Goal: Entertainment & Leisure: Consume media (video, audio)

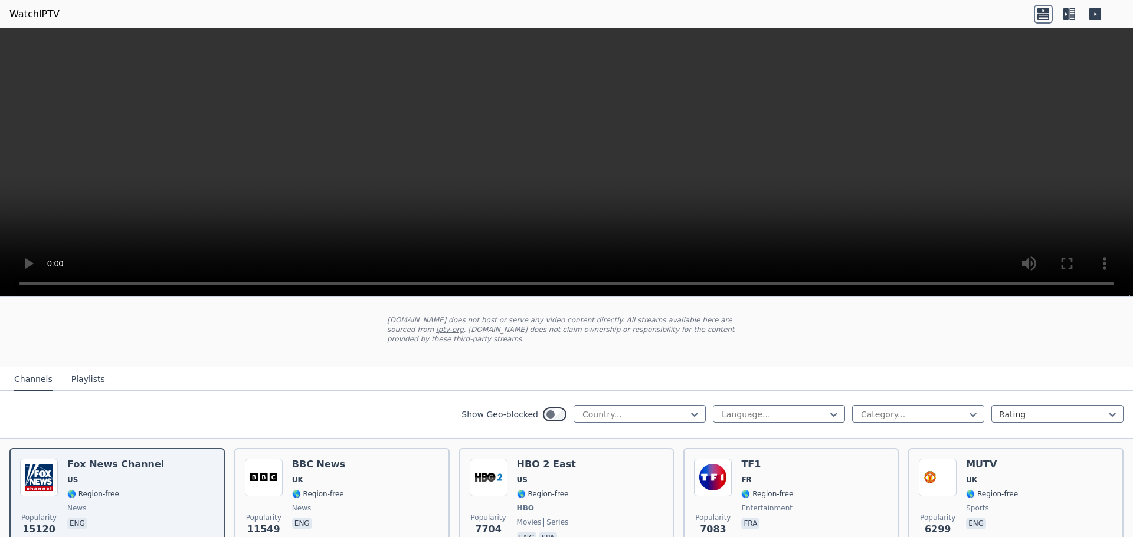
scroll to position [118, 0]
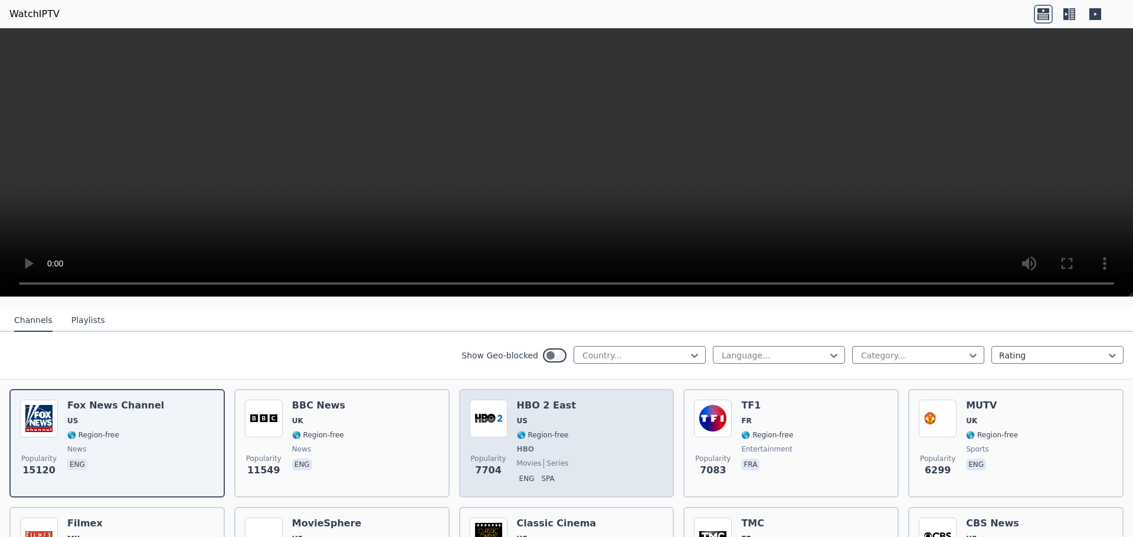
click at [478, 406] on img at bounding box center [489, 419] width 38 height 38
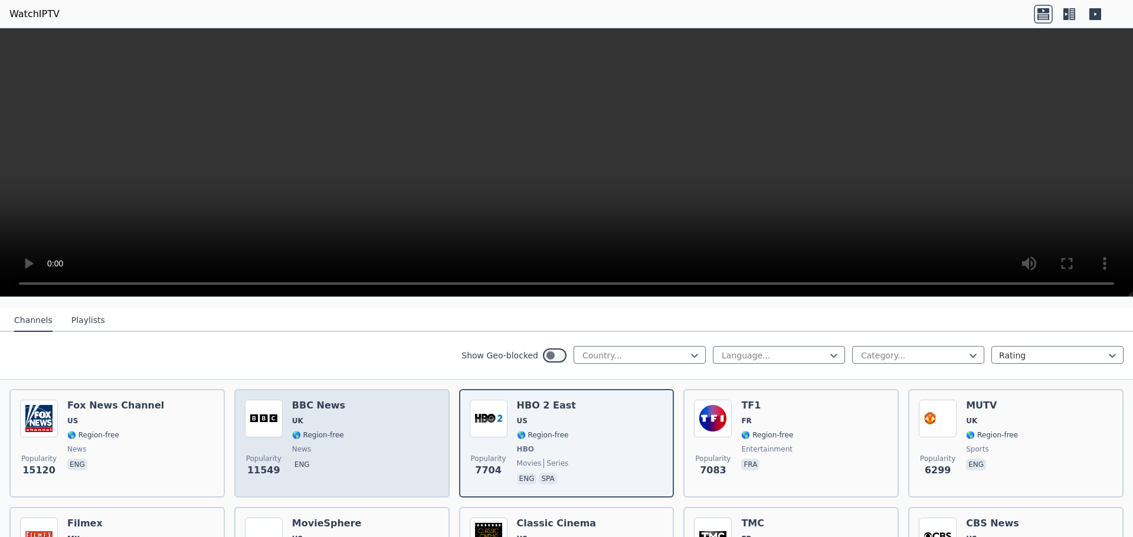
click at [258, 405] on img at bounding box center [264, 419] width 38 height 38
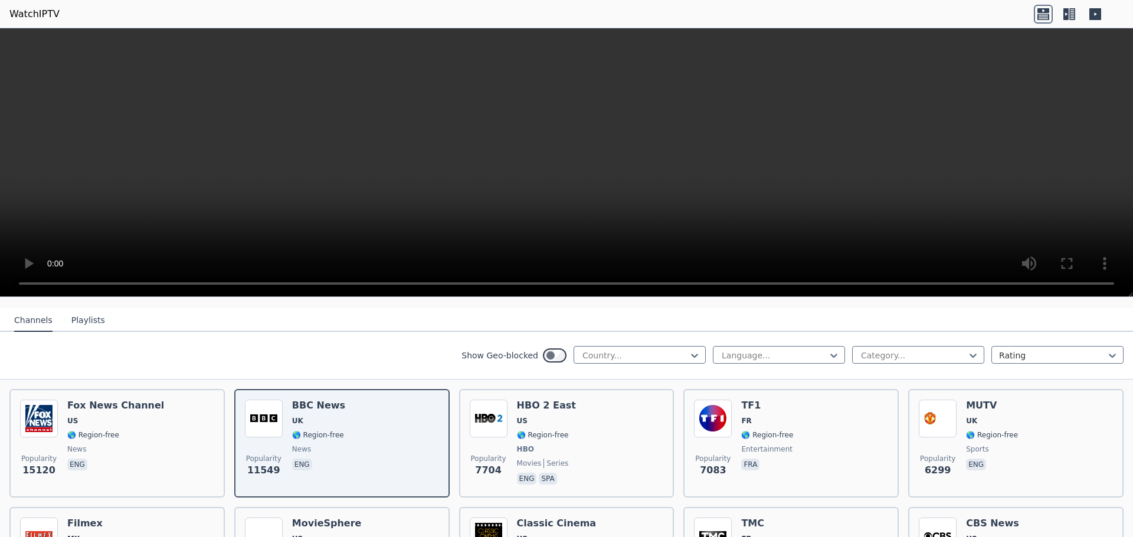
click at [81, 310] on button "Playlists" at bounding box center [88, 321] width 34 height 22
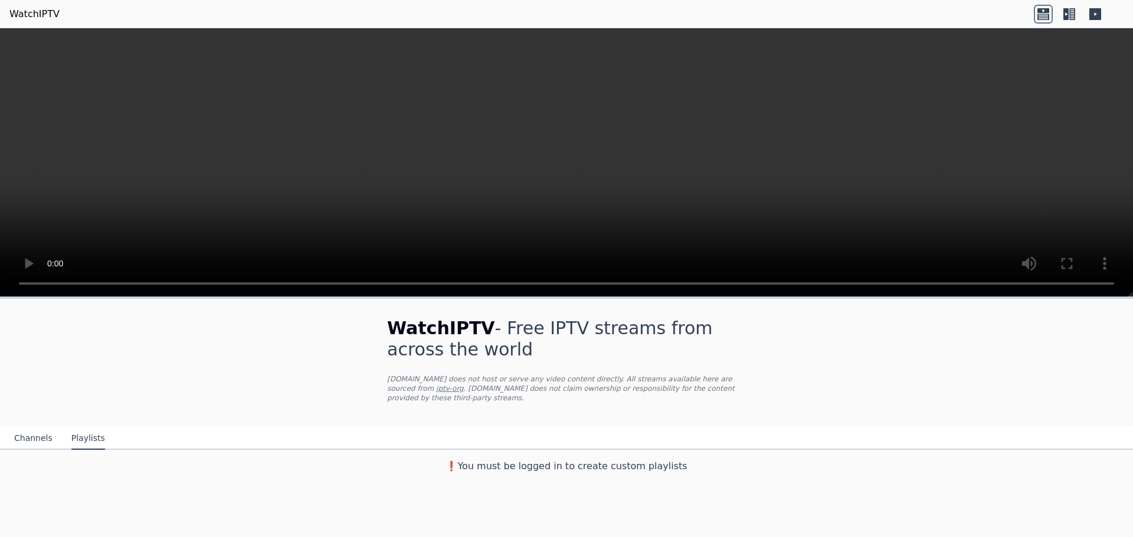
scroll to position [0, 0]
click at [26, 428] on button "Channels" at bounding box center [33, 439] width 38 height 22
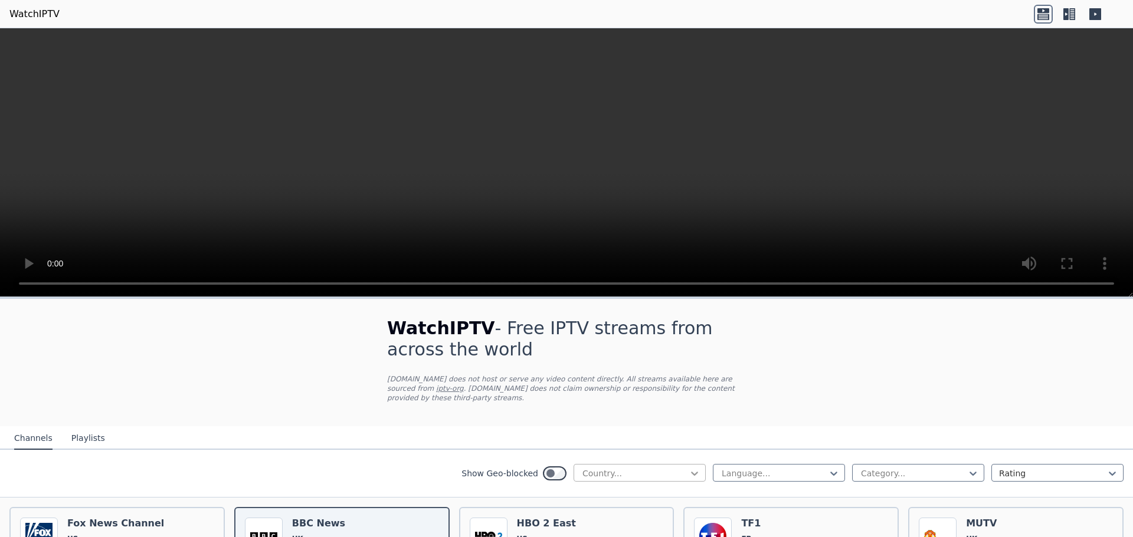
click at [690, 468] on icon at bounding box center [694, 474] width 12 height 12
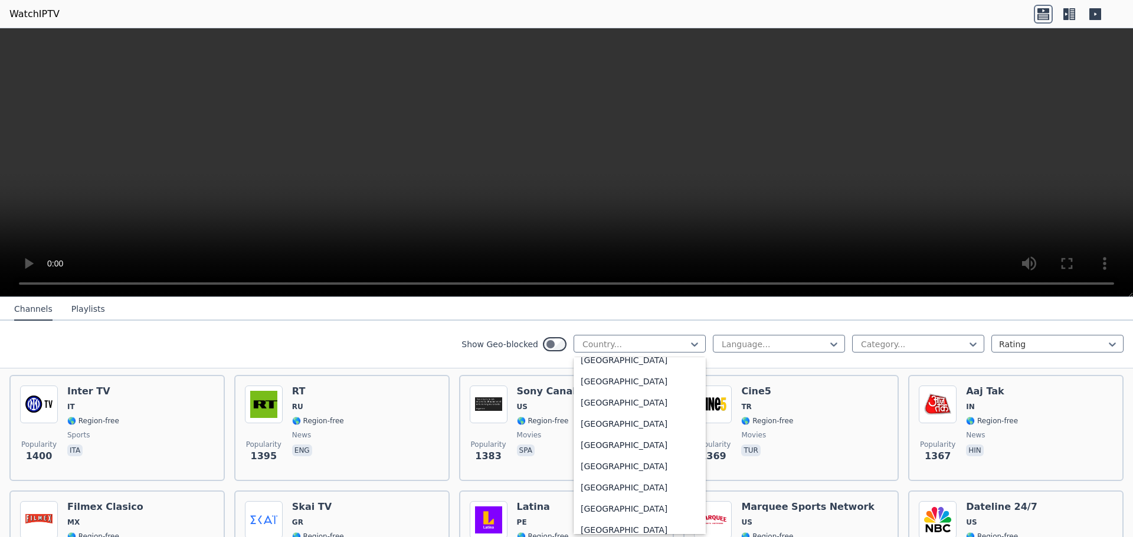
scroll to position [4061, 0]
click at [596, 478] on div "[GEOGRAPHIC_DATA]" at bounding box center [639, 483] width 132 height 21
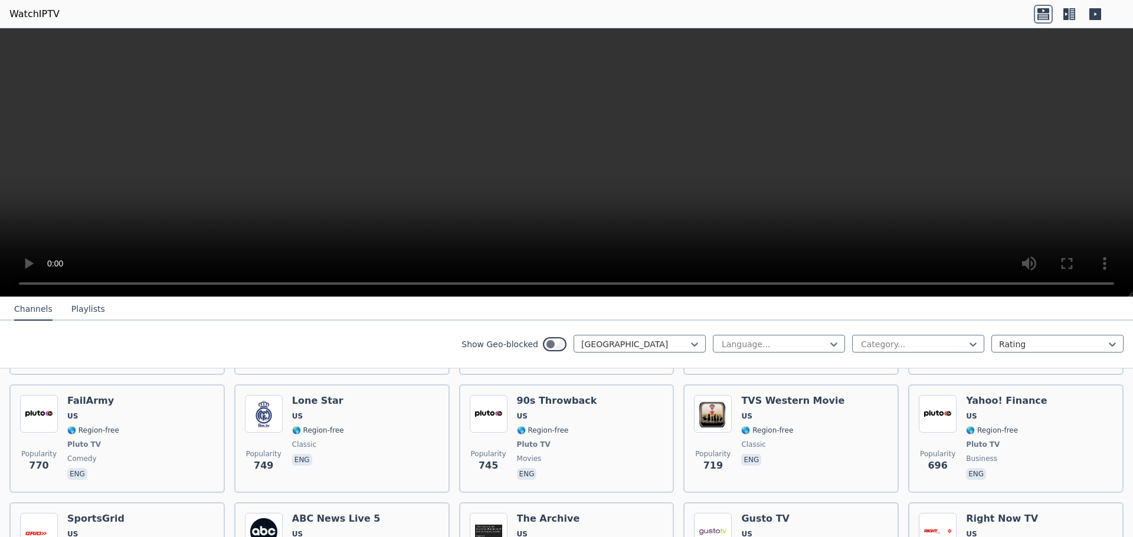
scroll to position [1003, 0]
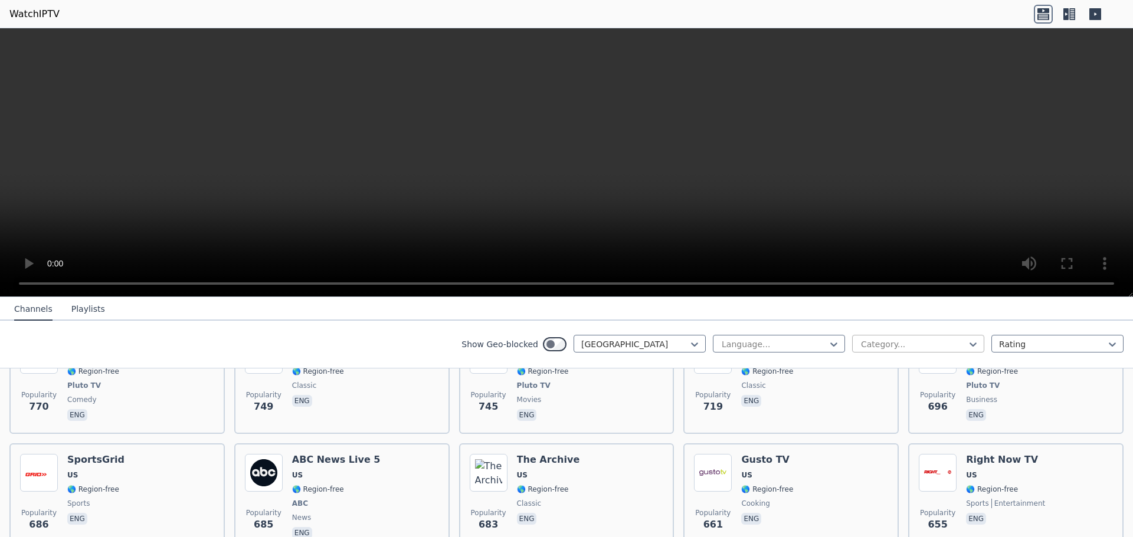
click at [956, 340] on div at bounding box center [913, 345] width 107 height 12
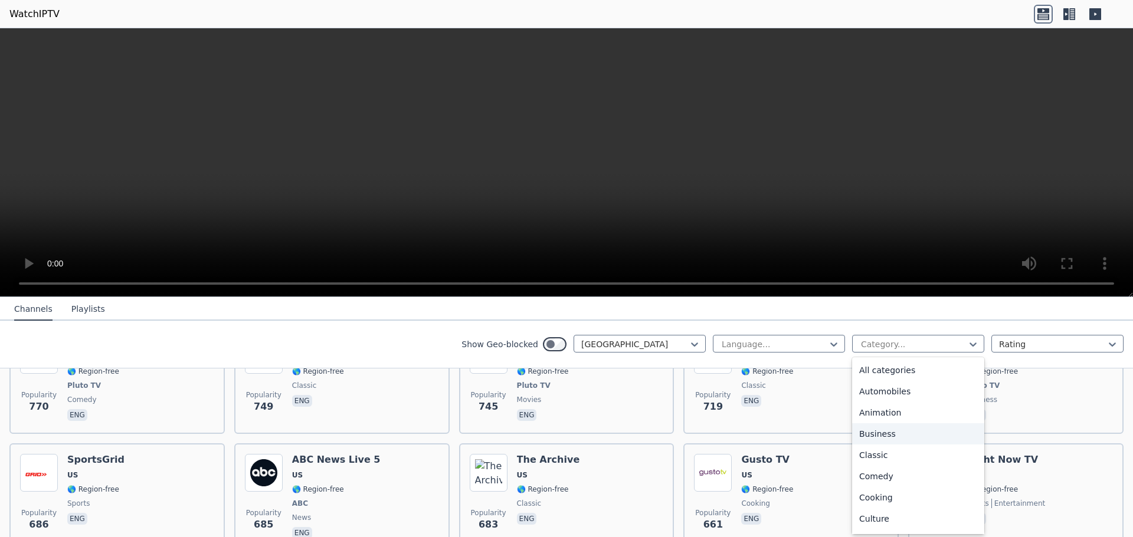
scroll to position [295, 0]
click at [874, 431] on div "News" at bounding box center [918, 436] width 132 height 21
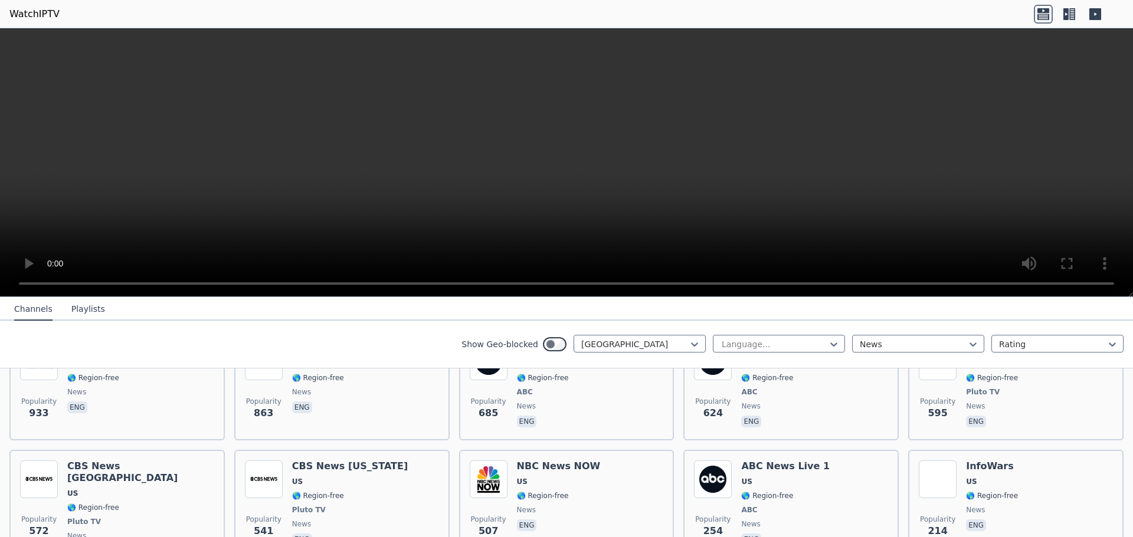
scroll to position [57, 0]
